Goal: Task Accomplishment & Management: Use online tool/utility

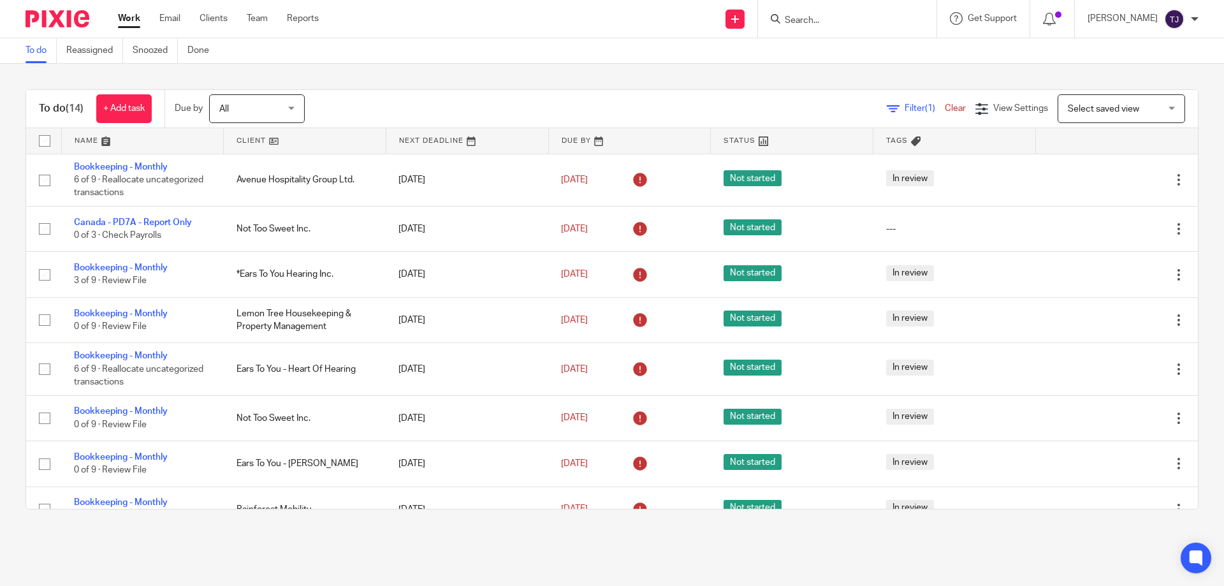
scroll to position [337, 0]
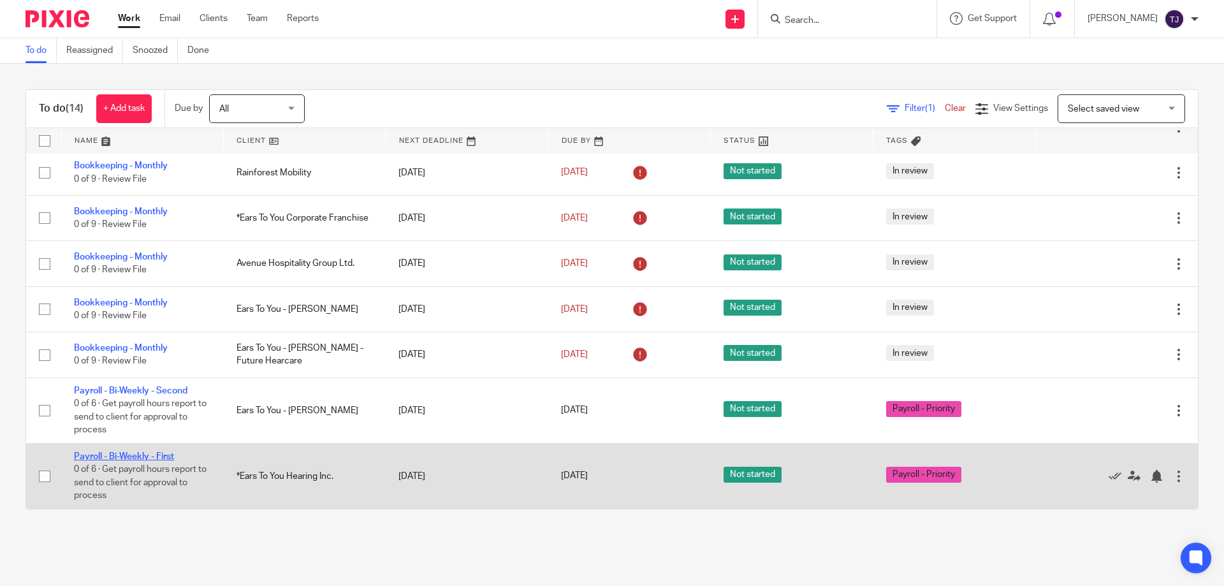
click at [121, 453] on link "Payroll - Bi-Weekly - First" at bounding box center [124, 456] width 100 height 9
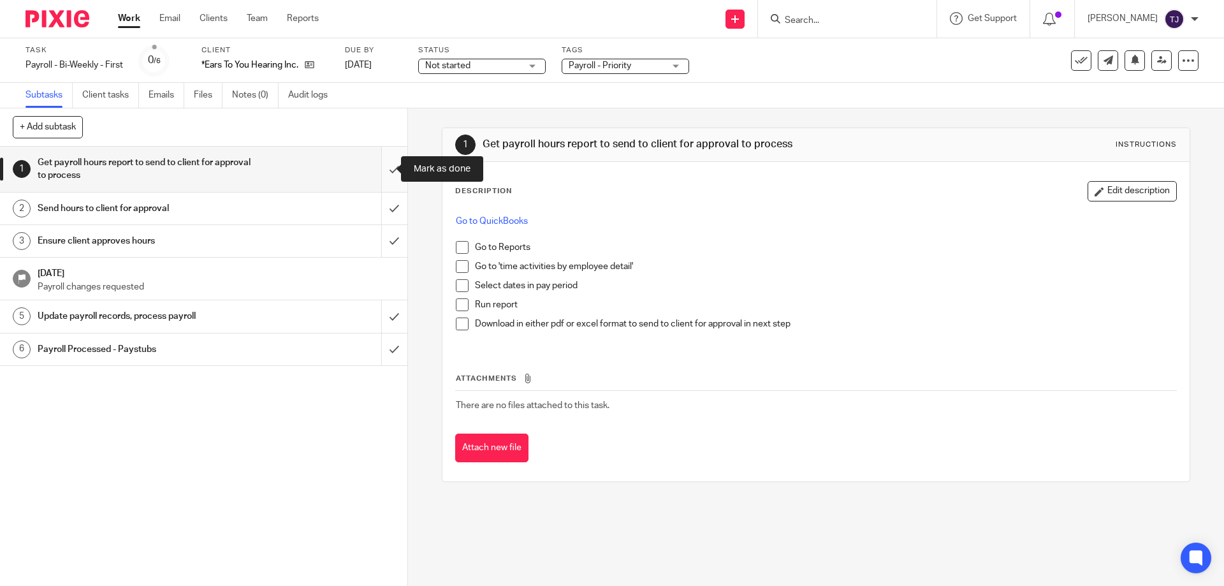
drag, startPoint x: 377, startPoint y: 160, endPoint x: 380, endPoint y: 169, distance: 9.3
click at [377, 160] on input "submit" at bounding box center [203, 169] width 407 height 45
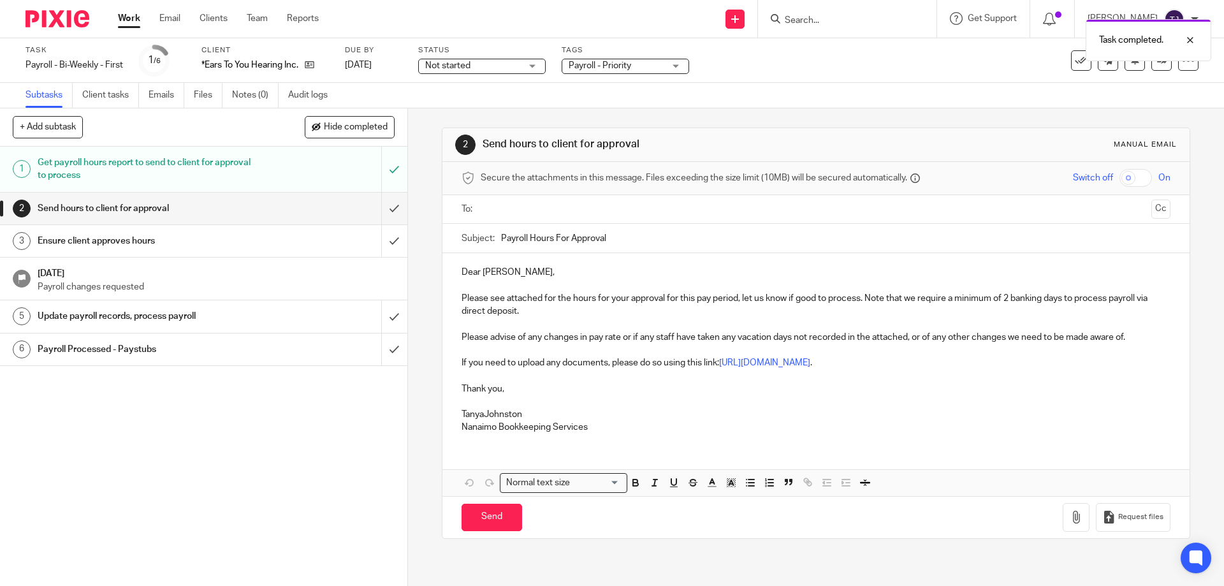
click at [486, 206] on input "text" at bounding box center [815, 209] width 660 height 15
click at [1151, 210] on button "Cc" at bounding box center [1160, 210] width 19 height 19
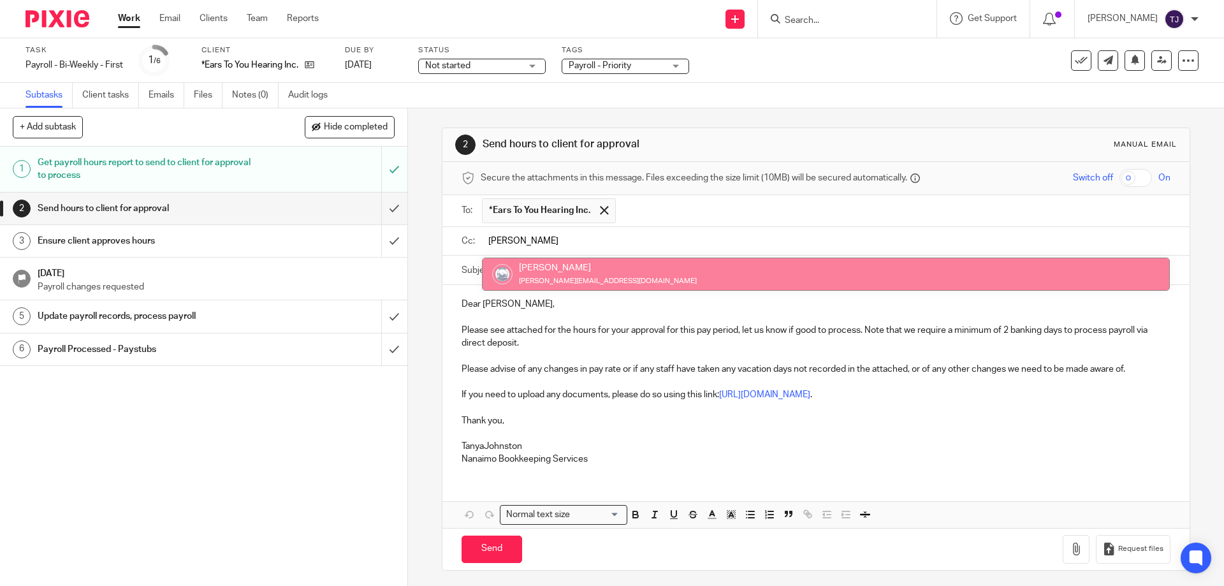
type input "kim"
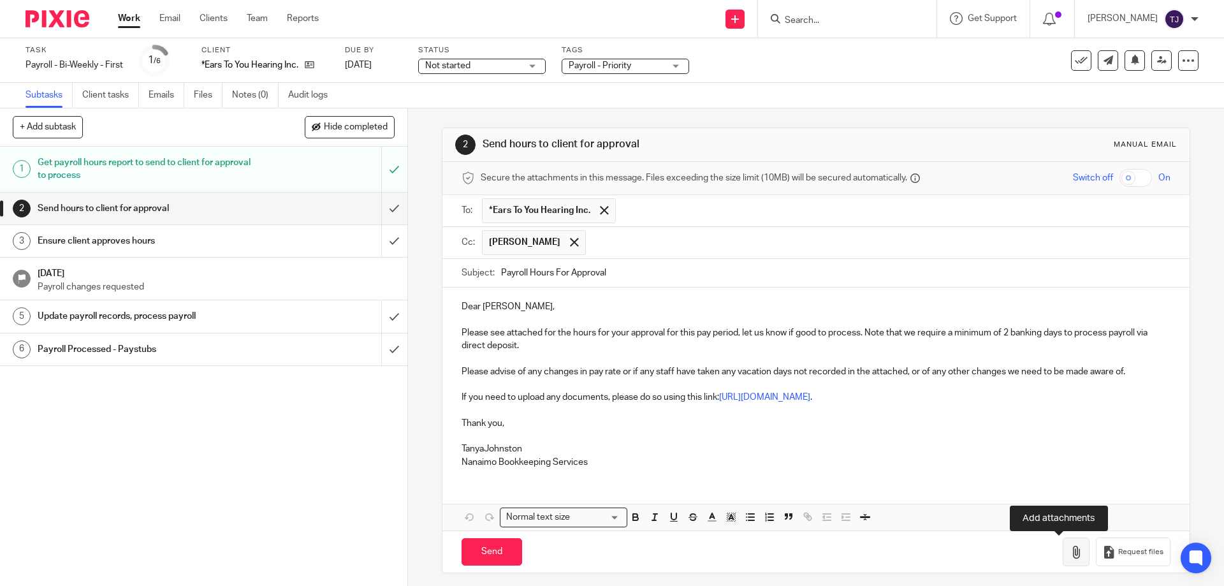
click at [1063, 546] on button "button" at bounding box center [1076, 551] width 27 height 29
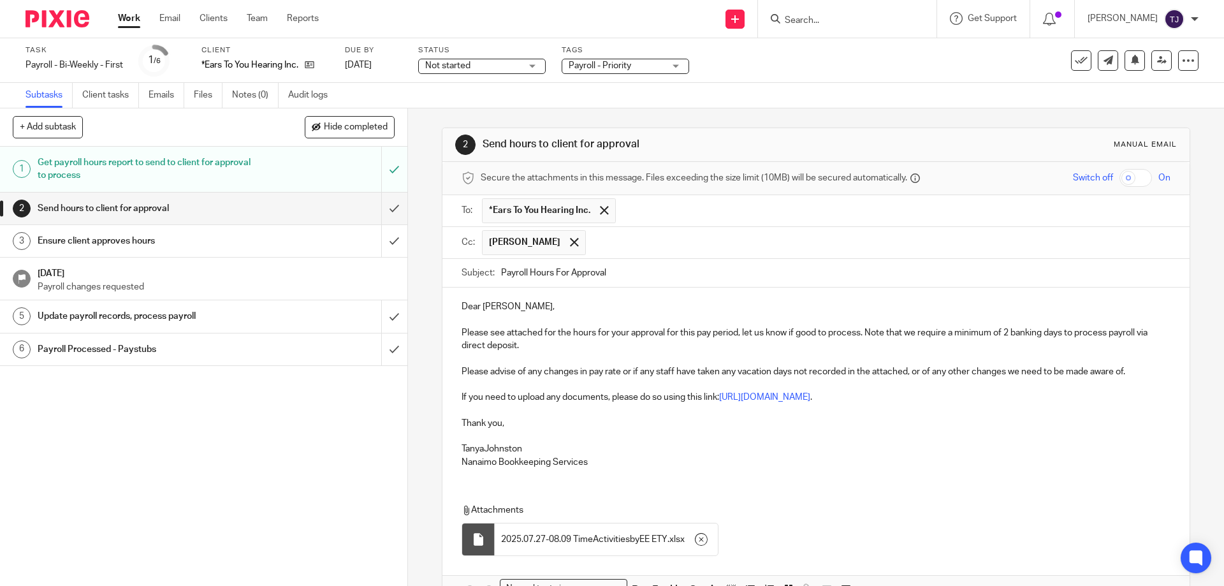
click at [481, 446] on p "TanyaJohnston" at bounding box center [815, 448] width 708 height 13
click at [467, 440] on p at bounding box center [815, 436] width 708 height 13
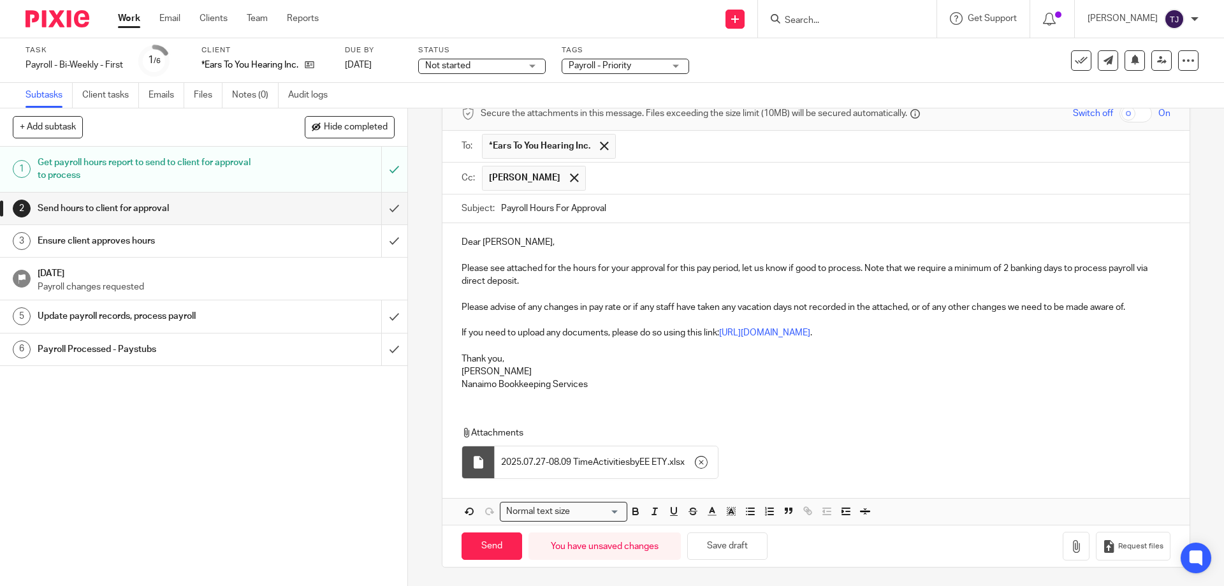
scroll to position [66, 0]
click at [490, 546] on input "Send" at bounding box center [491, 545] width 61 height 27
type input "Sent"
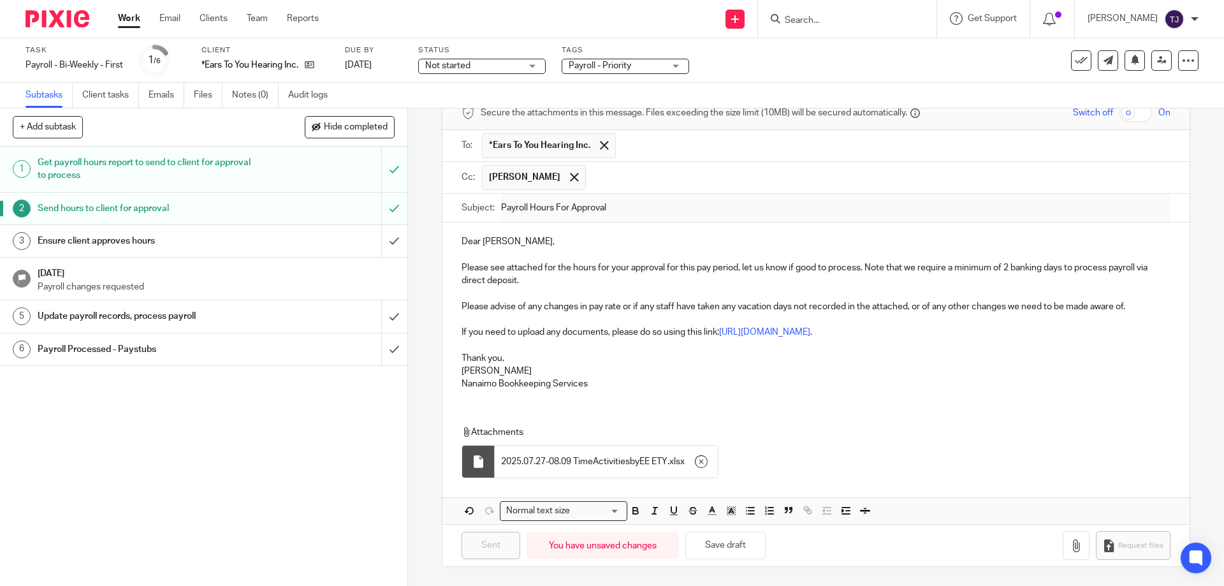
click at [67, 13] on img at bounding box center [57, 18] width 64 height 17
